Goal: Task Accomplishment & Management: Manage account settings

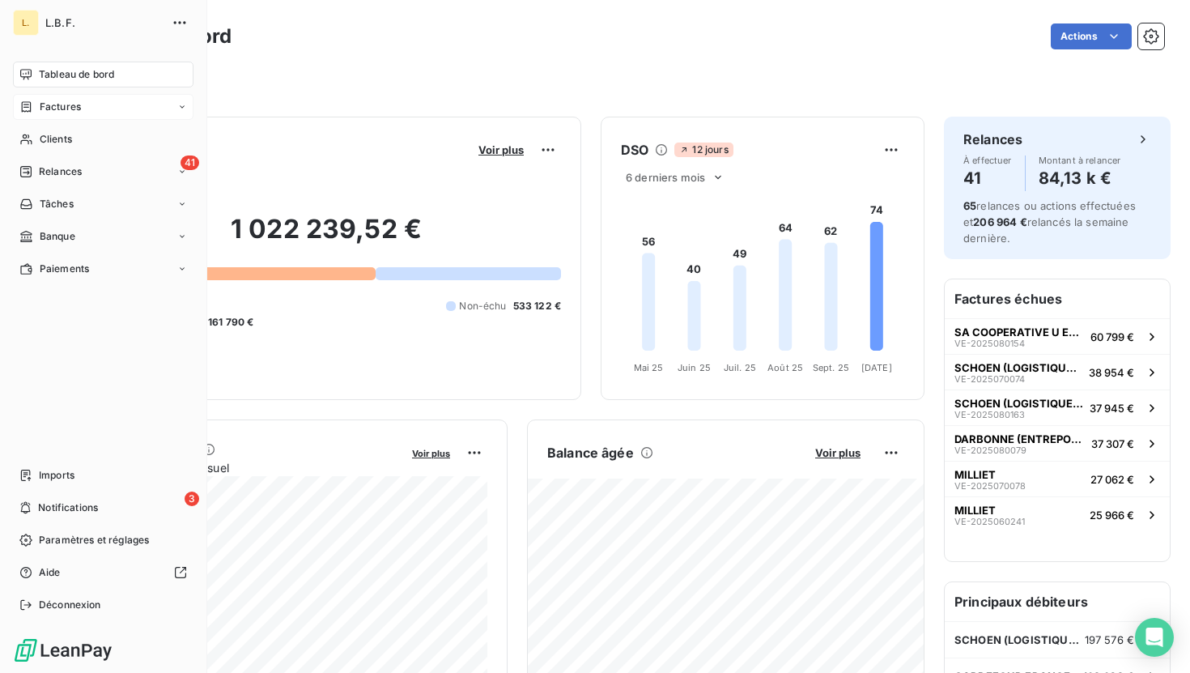
click at [31, 110] on icon at bounding box center [26, 106] width 14 height 13
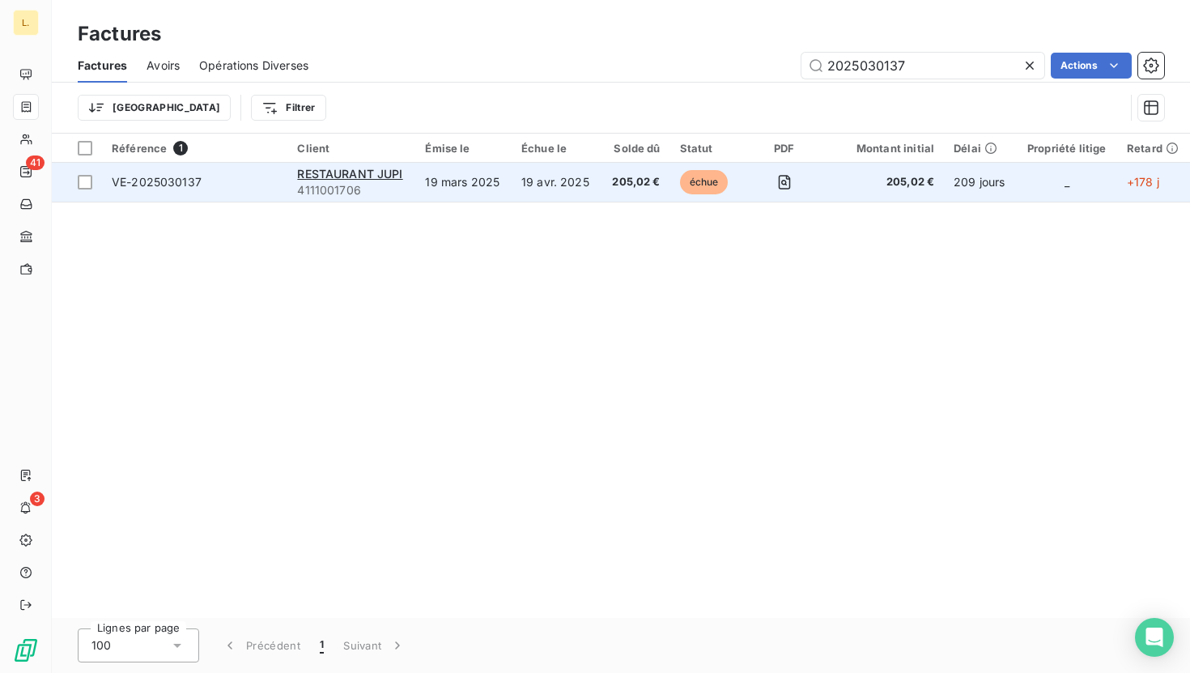
type input "2025030137"
click at [631, 189] on td "205,02 €" at bounding box center [635, 182] width 69 height 39
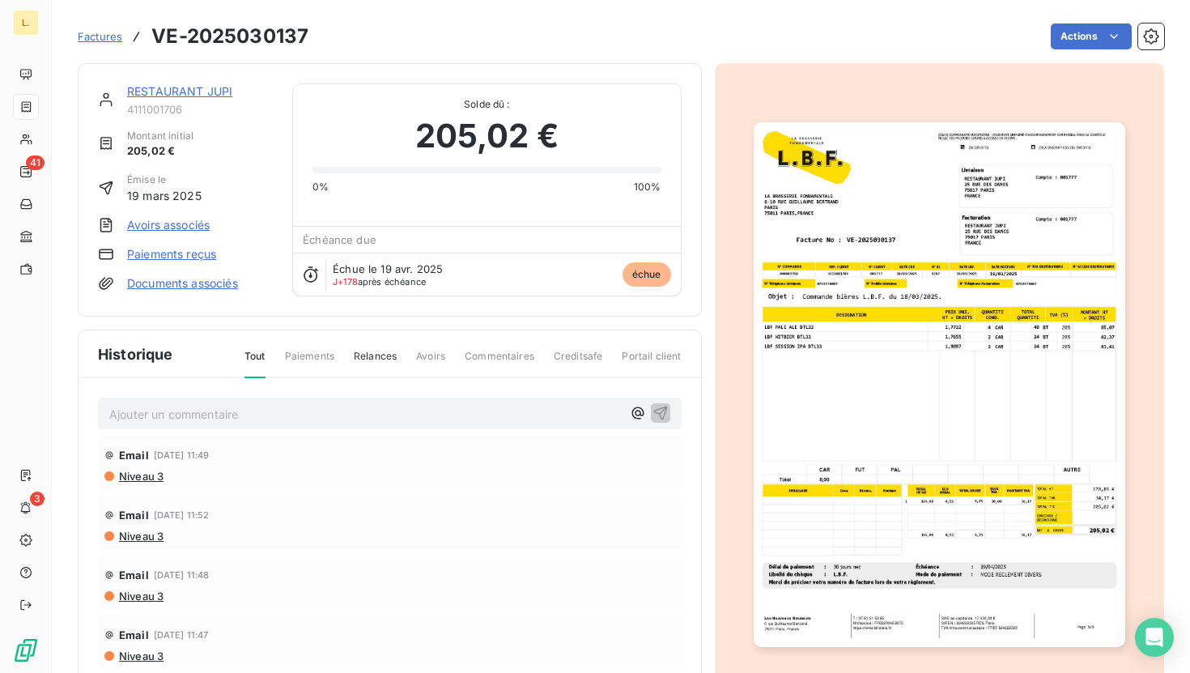
click at [166, 254] on link "Paiements reçus" at bounding box center [171, 254] width 89 height 16
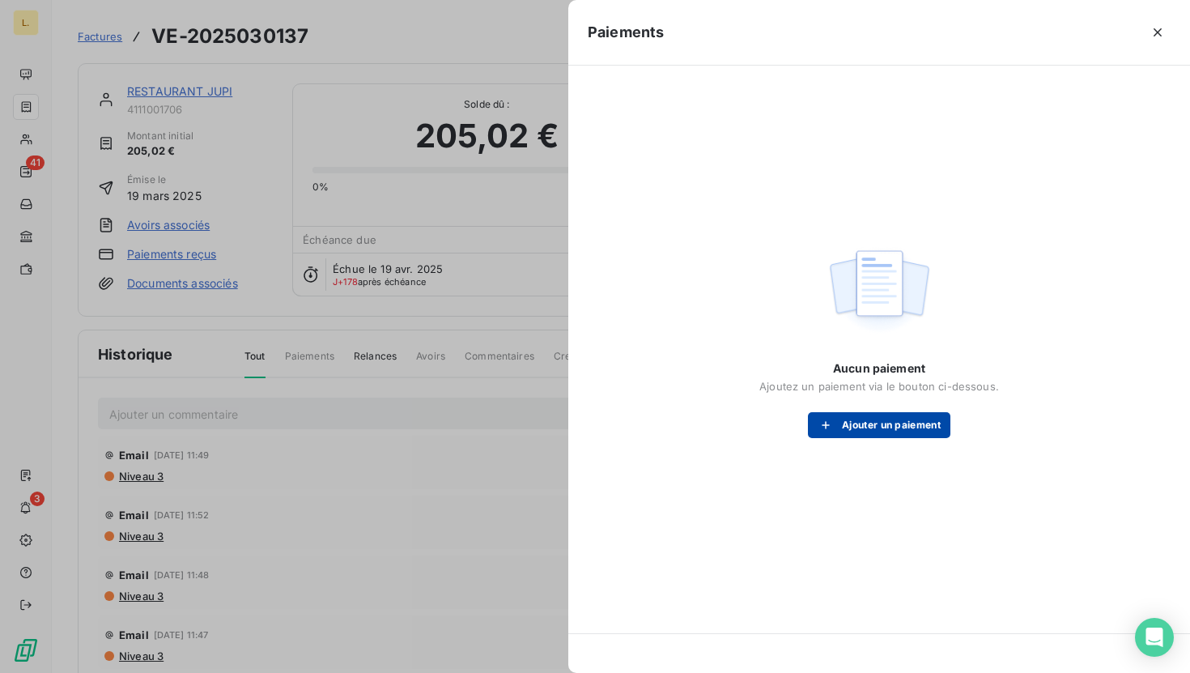
click at [906, 420] on button "Ajouter un paiement" at bounding box center [879, 425] width 142 height 26
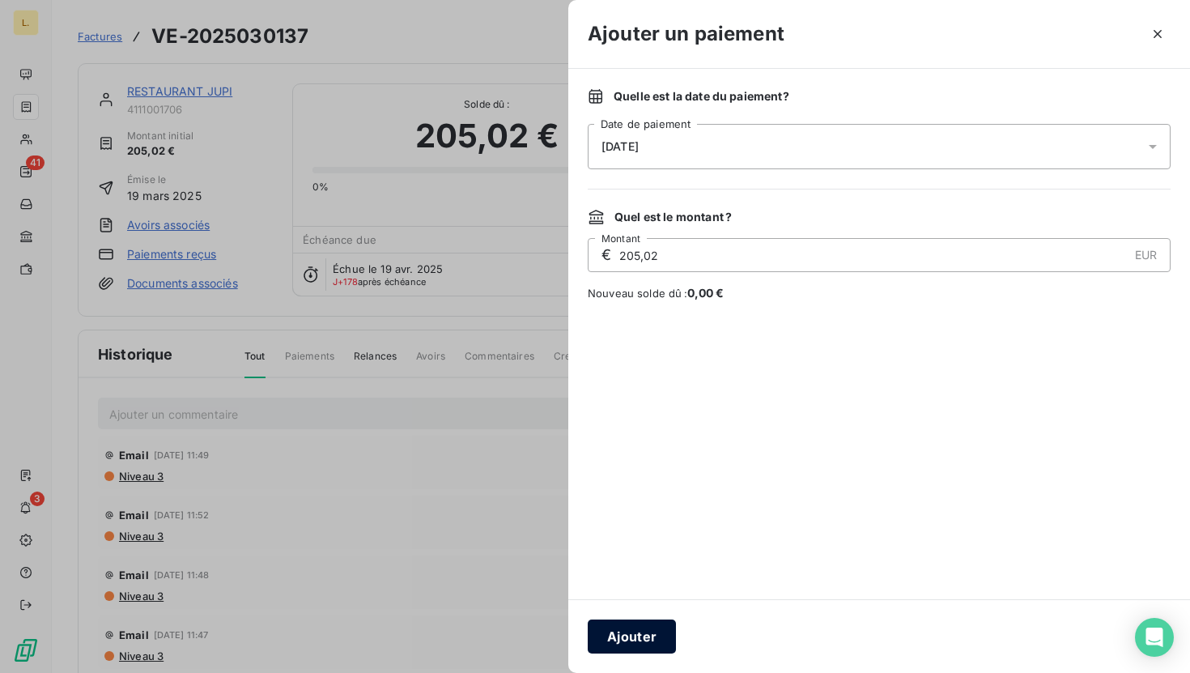
click at [625, 627] on button "Ajouter" at bounding box center [632, 636] width 88 height 34
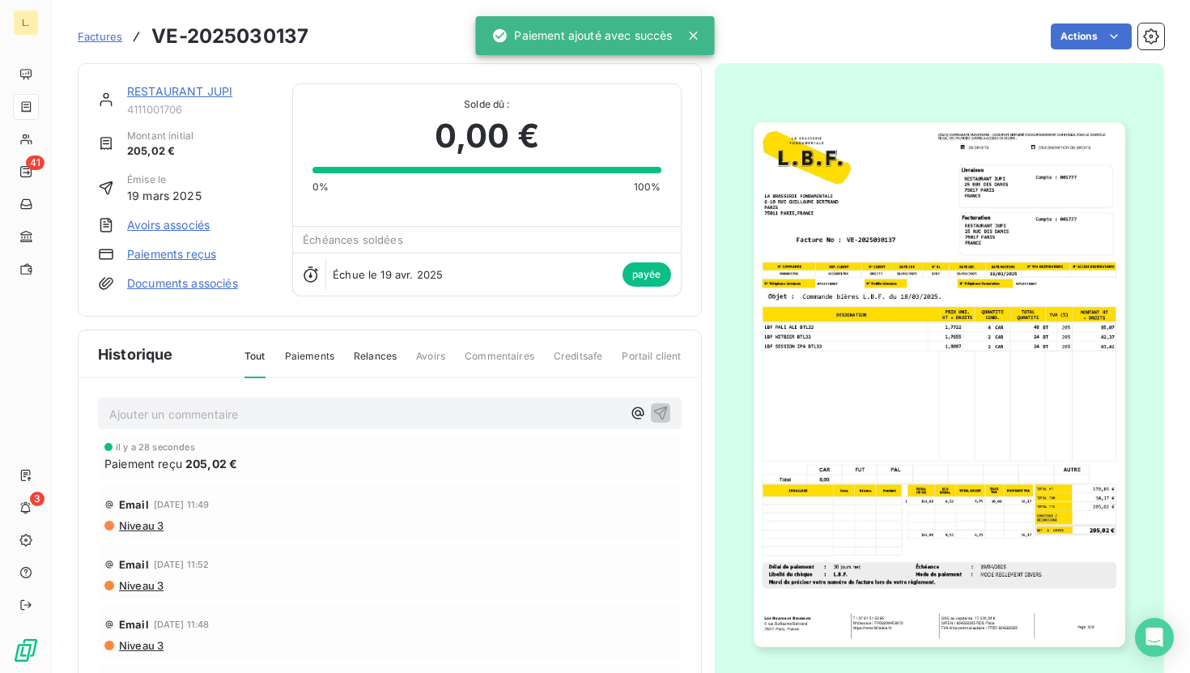
click at [100, 40] on span "Factures" at bounding box center [100, 36] width 45 height 13
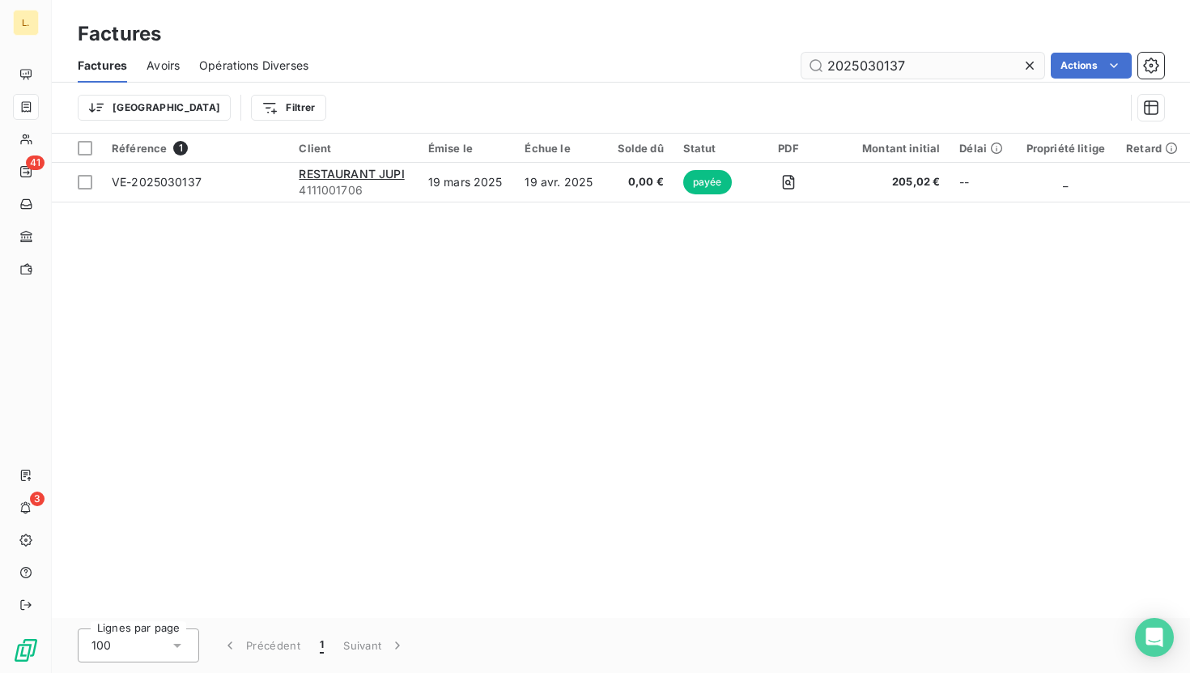
click at [940, 68] on input "2025030137" at bounding box center [922, 66] width 243 height 26
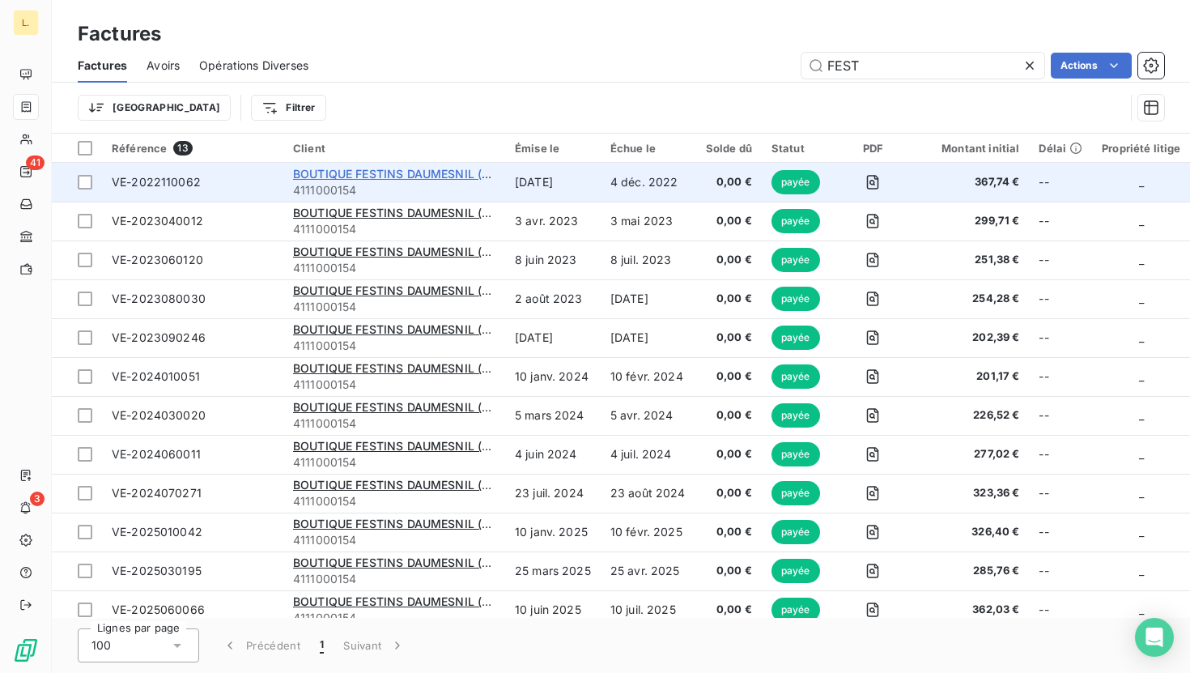
type input "FEST"
click at [445, 169] on span "BOUTIQUE FESTINS DAUMESNIL (SAS FESTINS" at bounding box center [424, 174] width 263 height 14
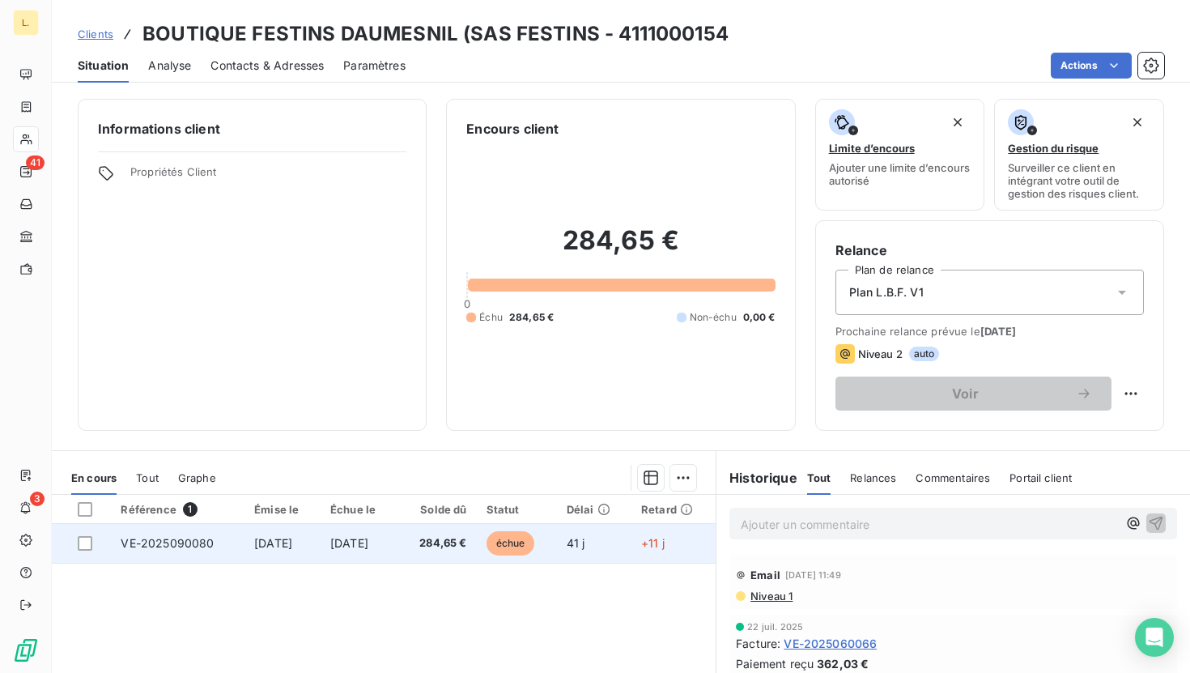
click at [397, 540] on td "[DATE]" at bounding box center [358, 543] width 77 height 39
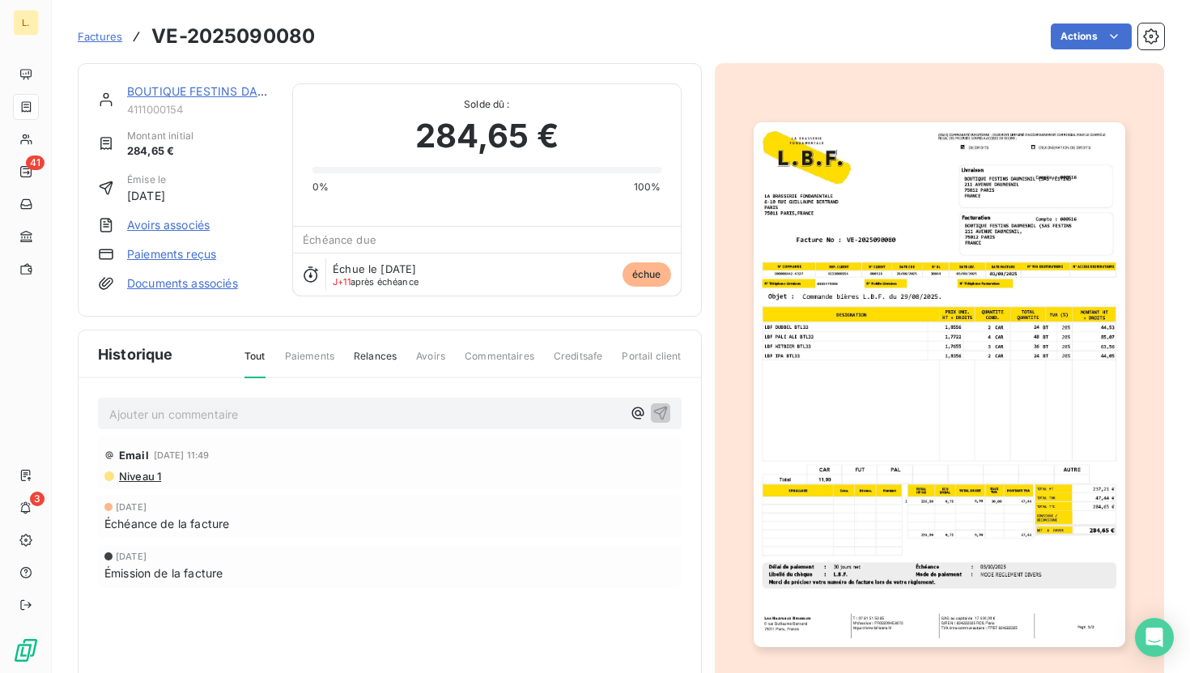
click at [184, 259] on link "Paiements reçus" at bounding box center [171, 254] width 89 height 16
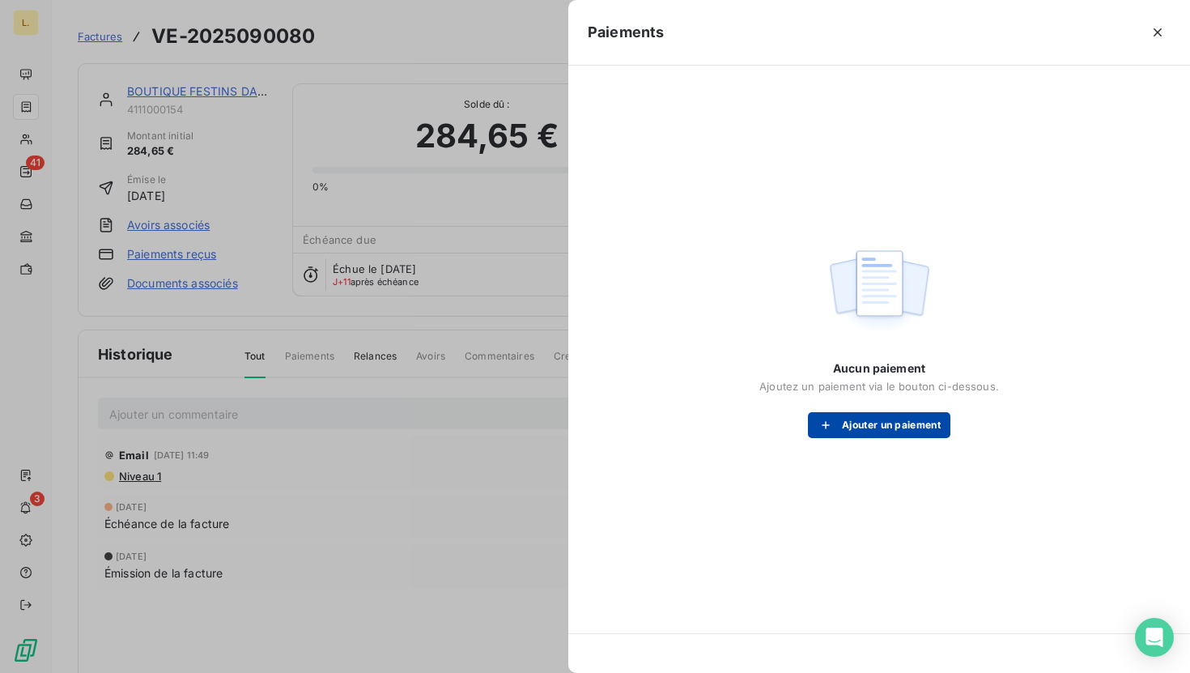
click at [913, 428] on button "Ajouter un paiement" at bounding box center [879, 425] width 142 height 26
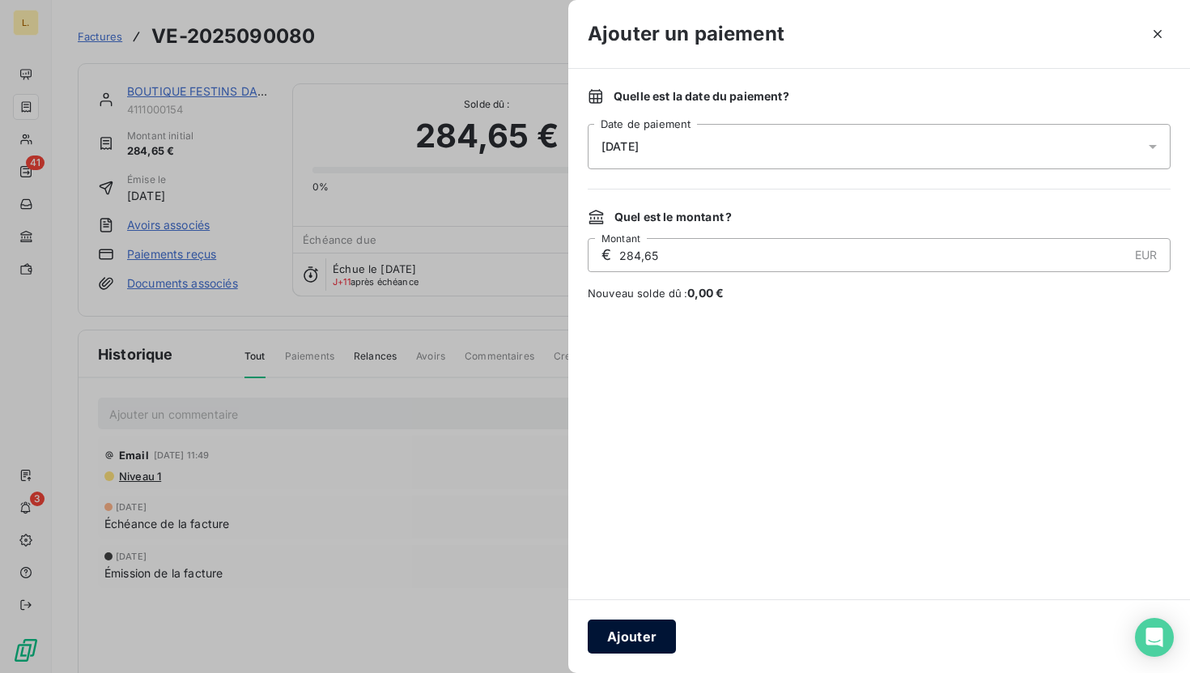
click at [634, 637] on button "Ajouter" at bounding box center [632, 636] width 88 height 34
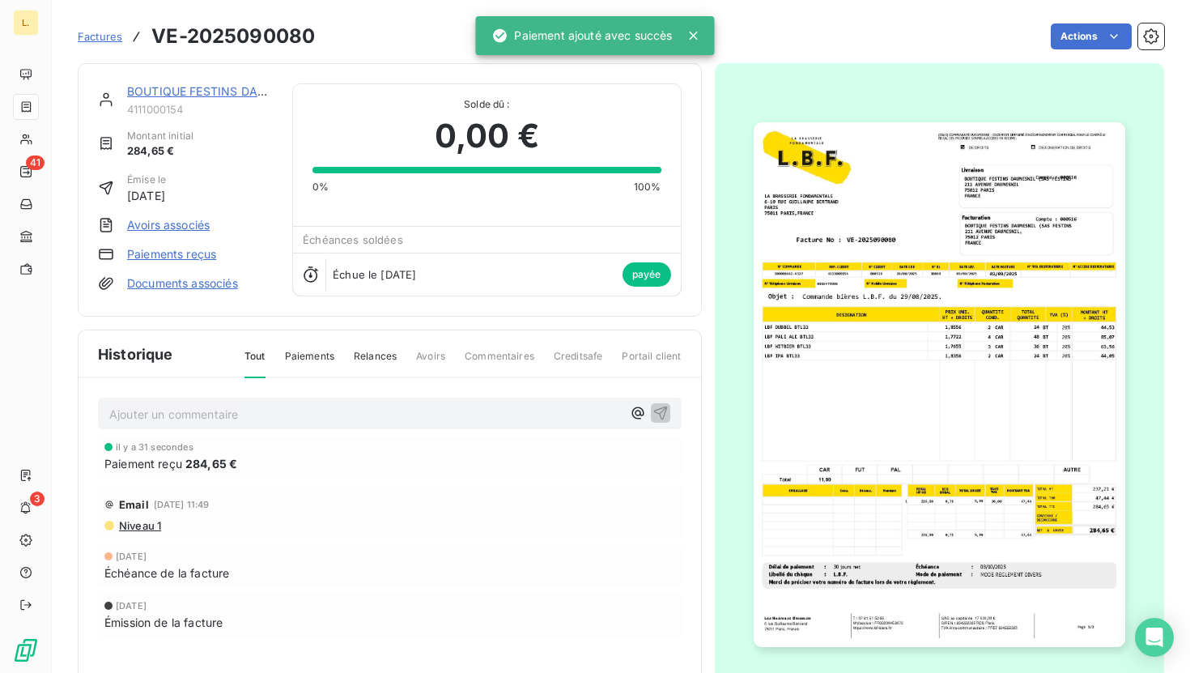
click at [109, 36] on span "Factures" at bounding box center [100, 36] width 45 height 13
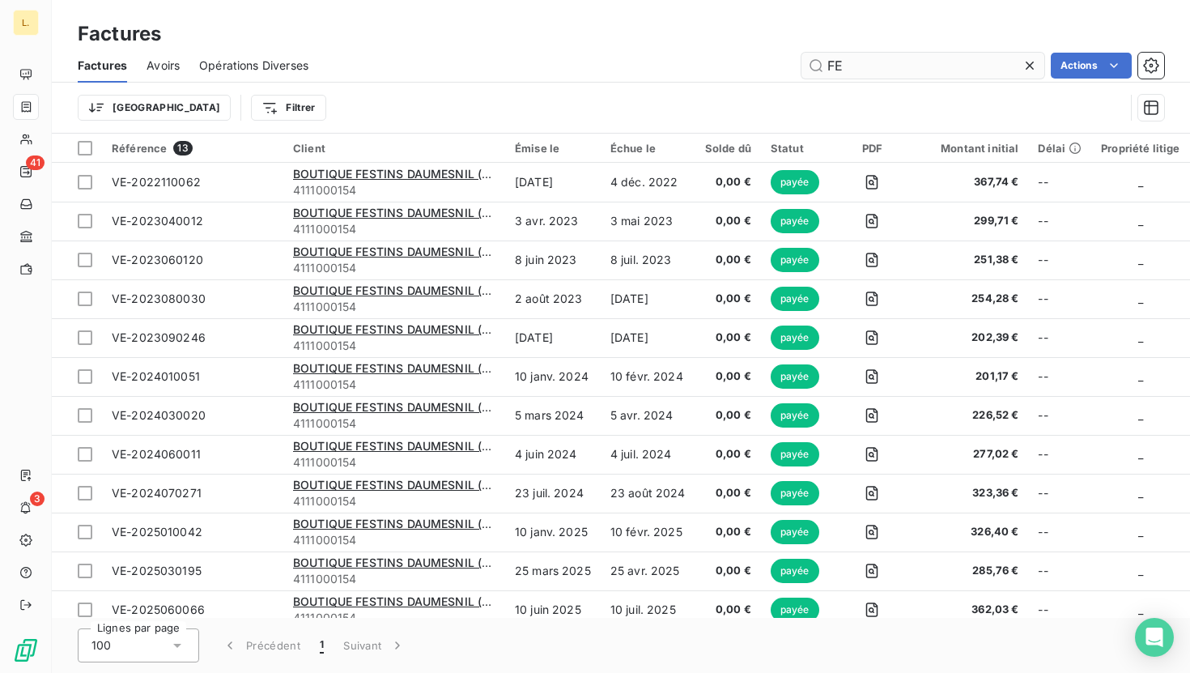
type input "F"
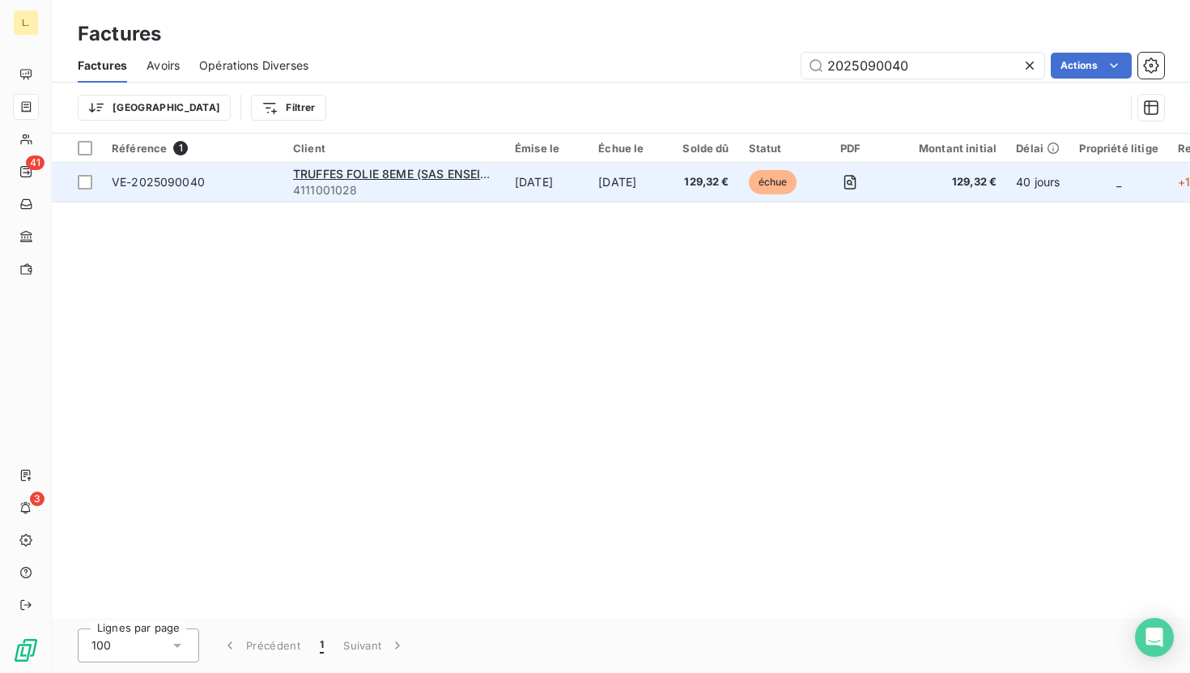
type input "2025090040"
click at [532, 177] on td "[DATE]" at bounding box center [546, 182] width 83 height 39
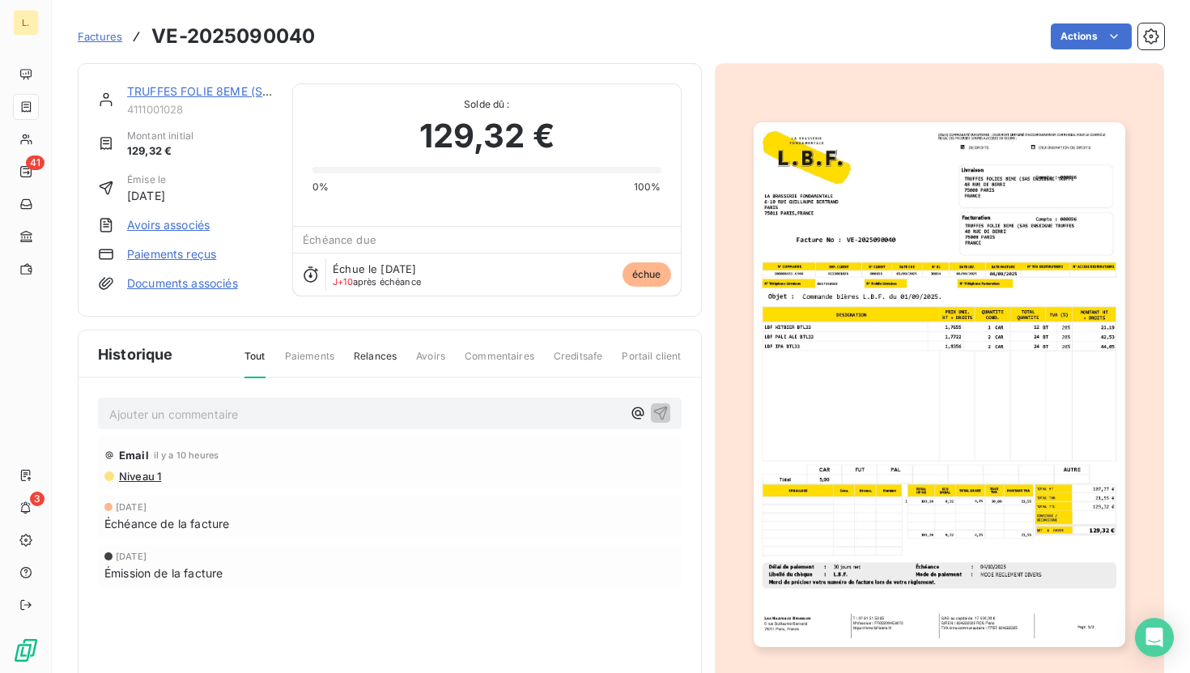
click at [163, 253] on link "Paiements reçus" at bounding box center [171, 254] width 89 height 16
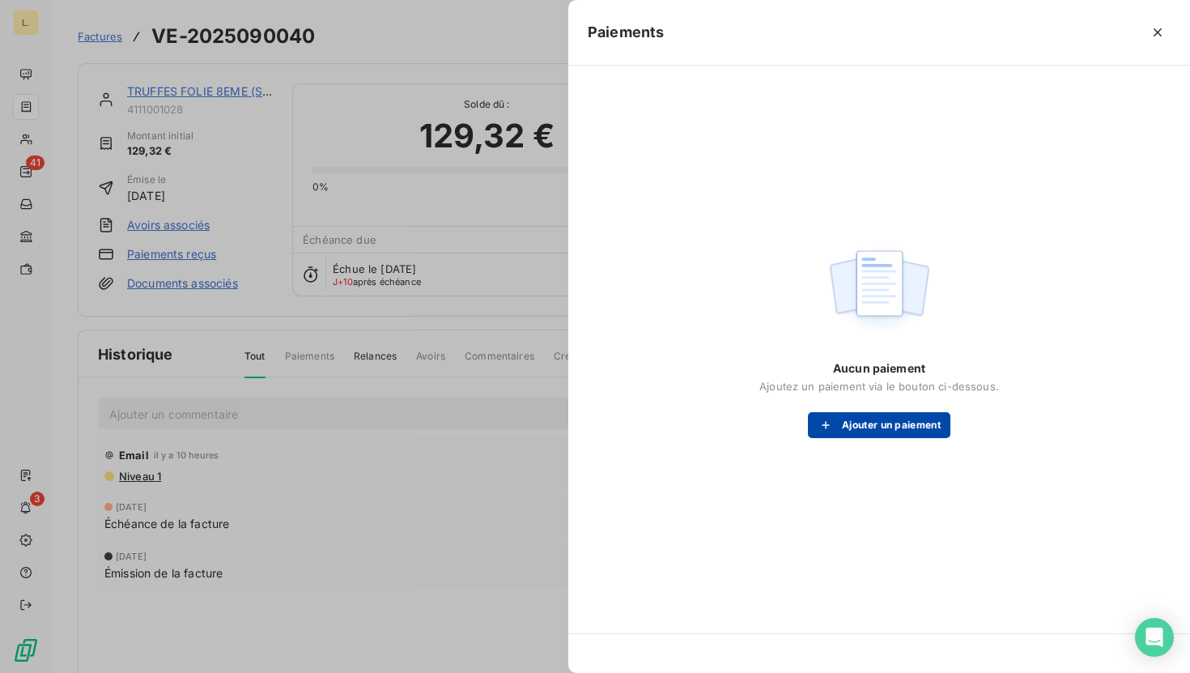
click at [853, 419] on button "Ajouter un paiement" at bounding box center [879, 425] width 142 height 26
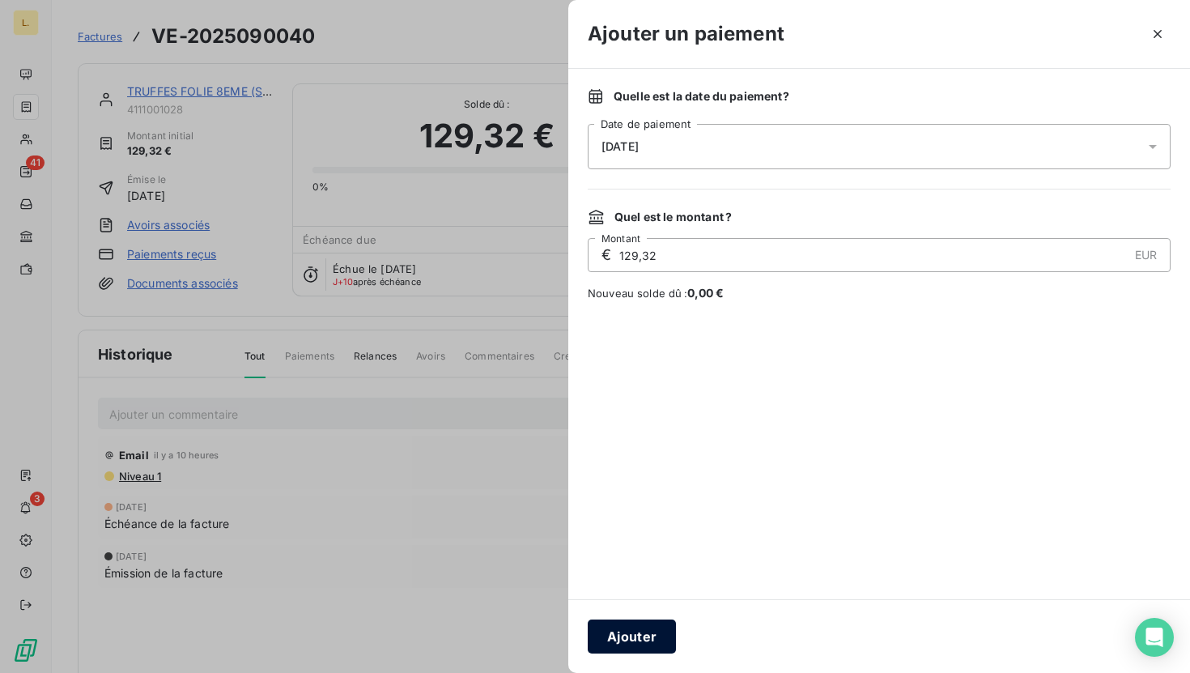
click at [618, 642] on button "Ajouter" at bounding box center [632, 636] width 88 height 34
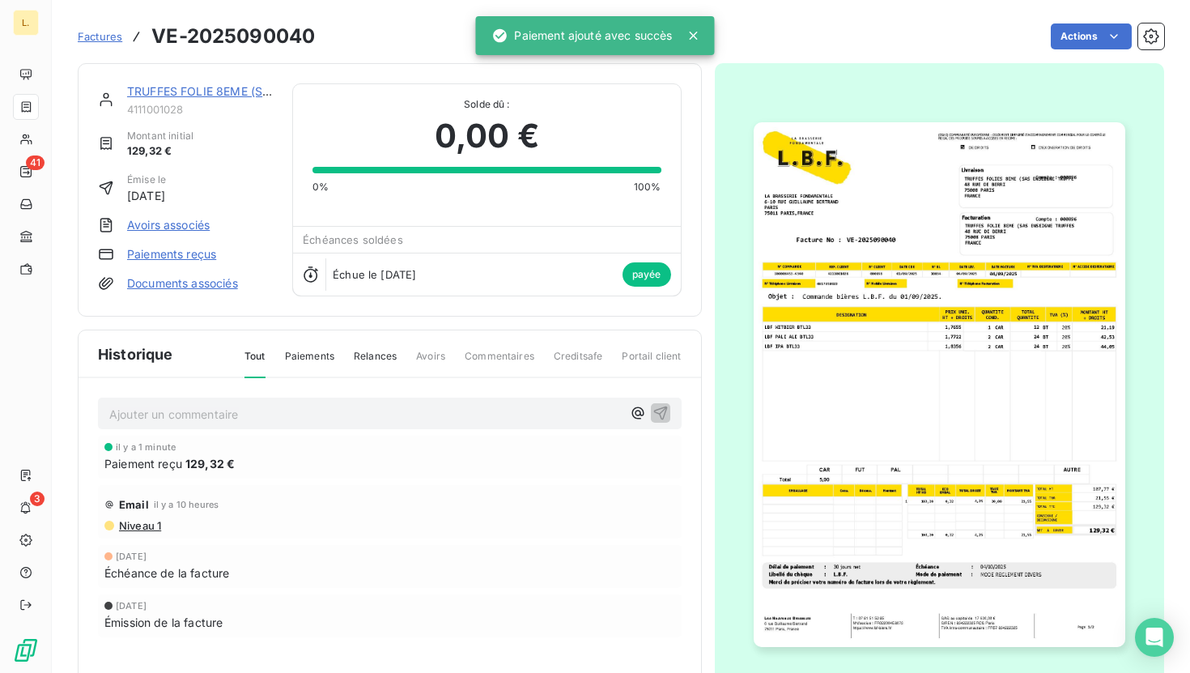
click at [110, 38] on span "Factures" at bounding box center [100, 36] width 45 height 13
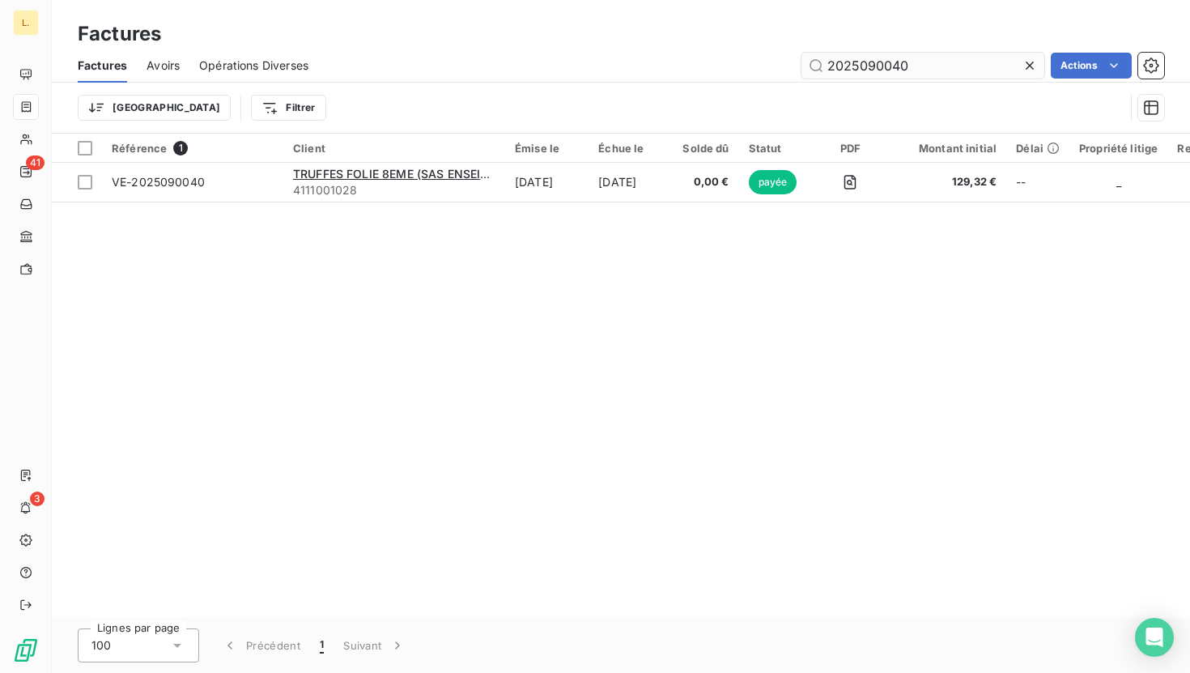
click at [928, 69] on input "2025090040" at bounding box center [922, 66] width 243 height 26
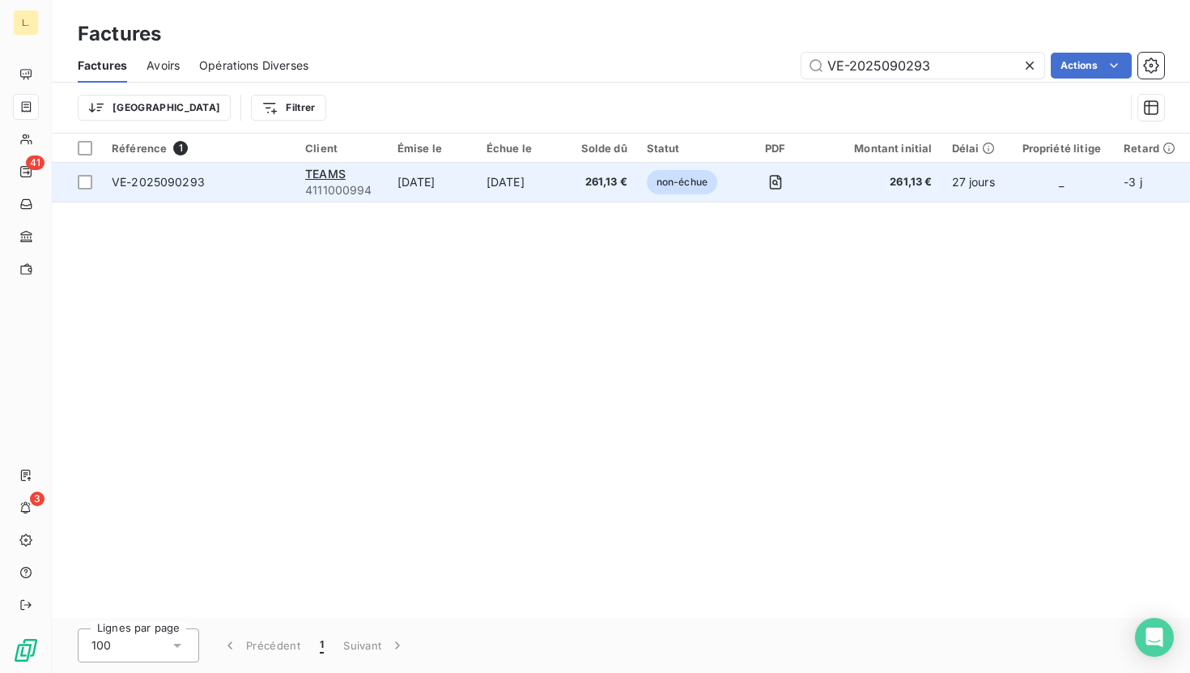
type input "VE-2025090293"
click at [477, 184] on td "[DATE]" at bounding box center [432, 182] width 89 height 39
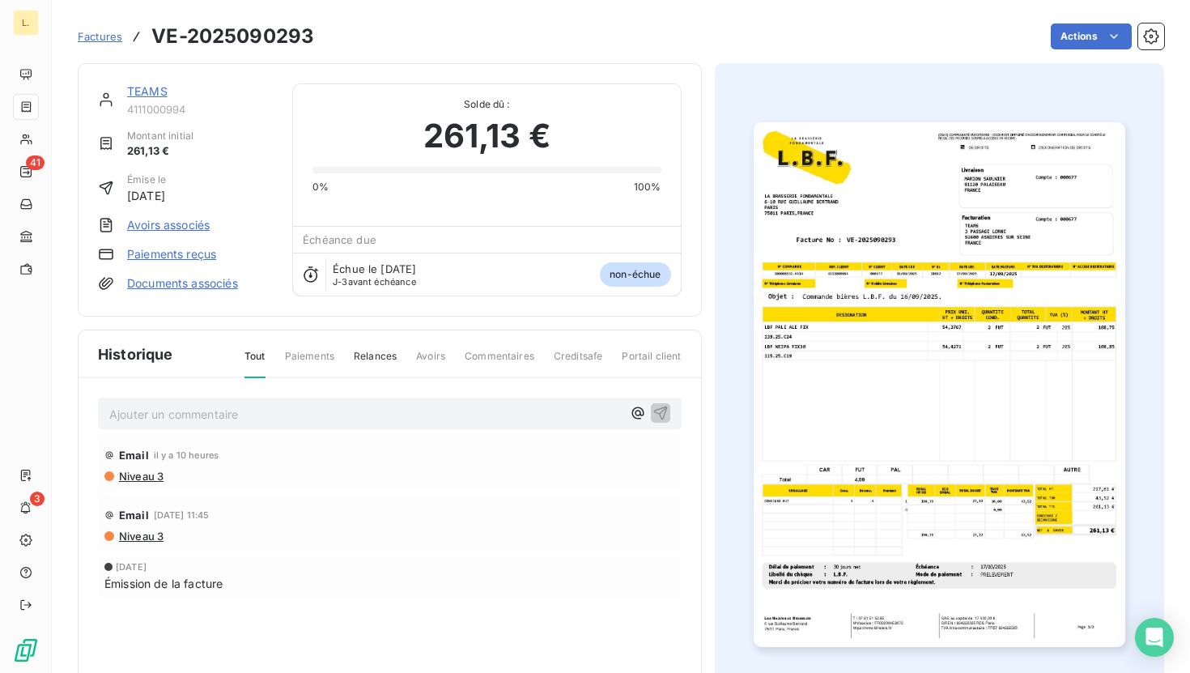
click at [185, 254] on link "Paiements reçus" at bounding box center [171, 254] width 89 height 16
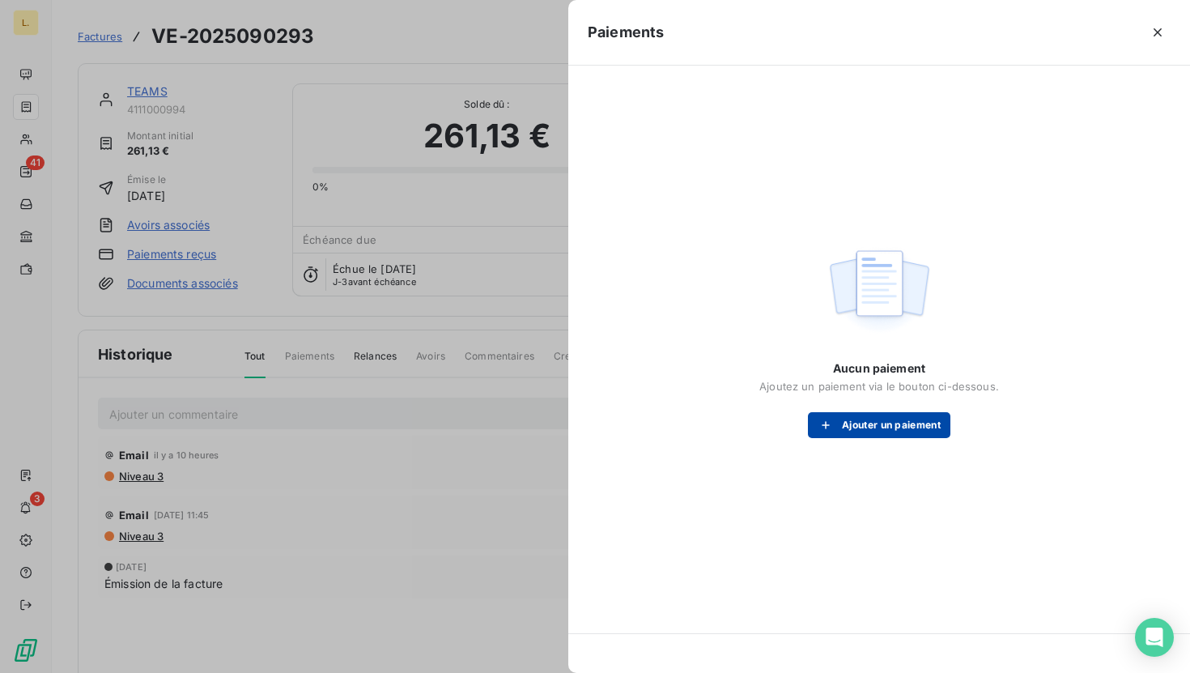
click at [895, 417] on button "Ajouter un paiement" at bounding box center [879, 425] width 142 height 26
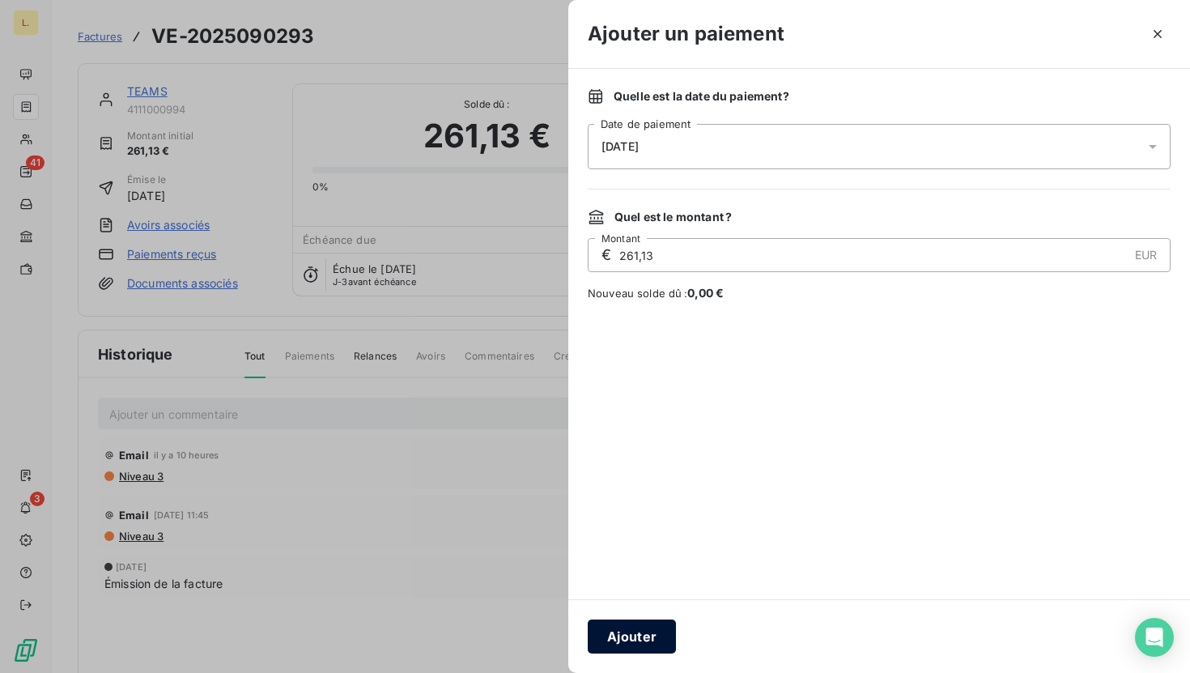
click at [651, 643] on button "Ajouter" at bounding box center [632, 636] width 88 height 34
